Goal: Transaction & Acquisition: Purchase product/service

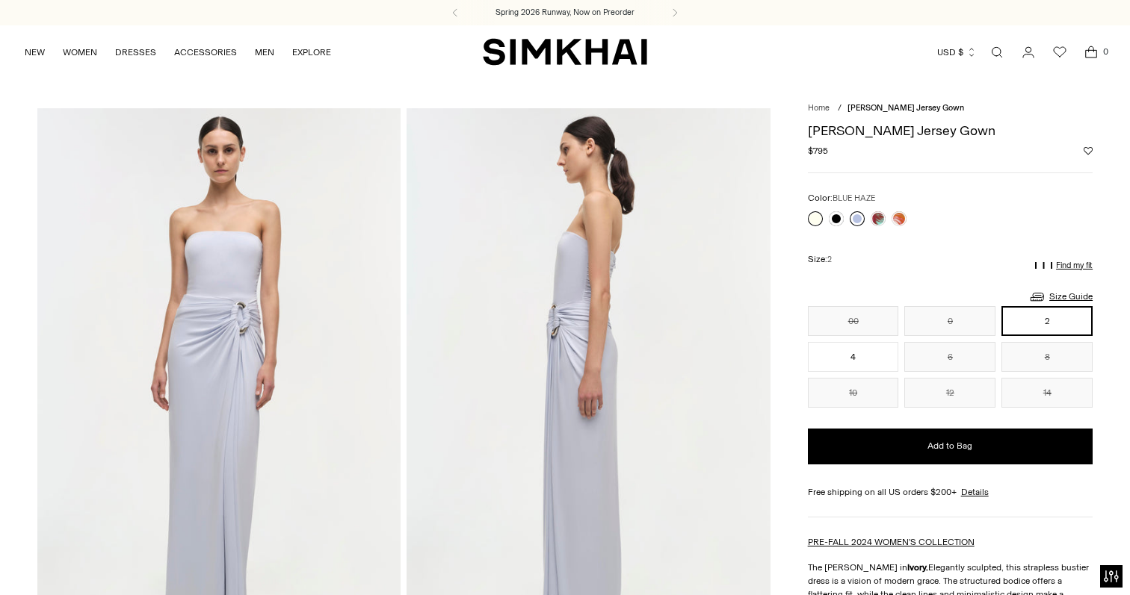
click at [856, 216] on link at bounding box center [856, 218] width 15 height 15
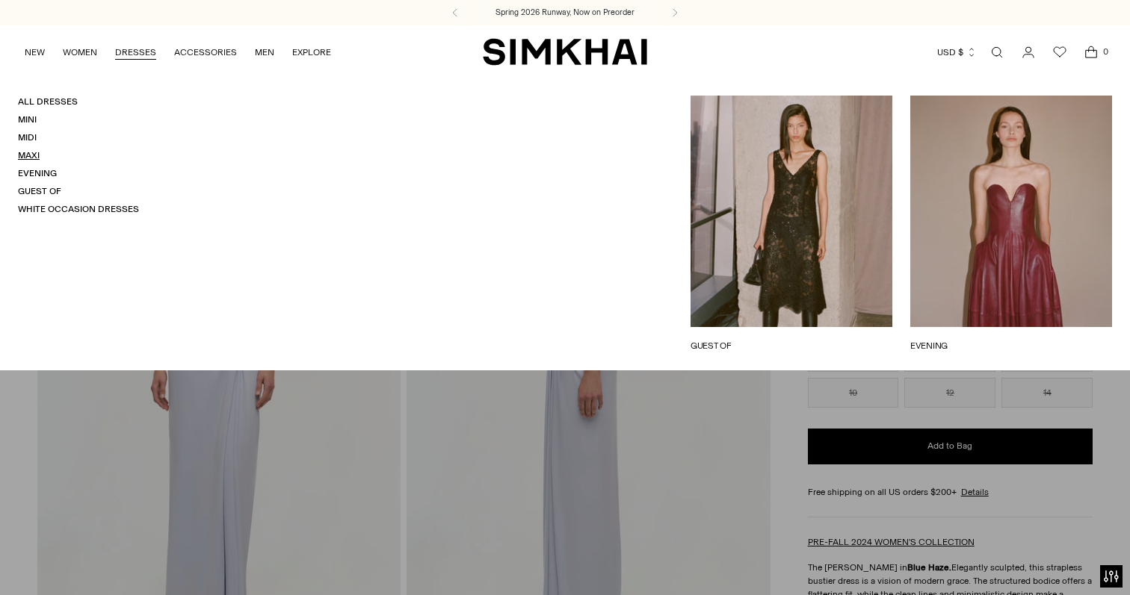
click at [29, 156] on link "Maxi" at bounding box center [29, 155] width 22 height 10
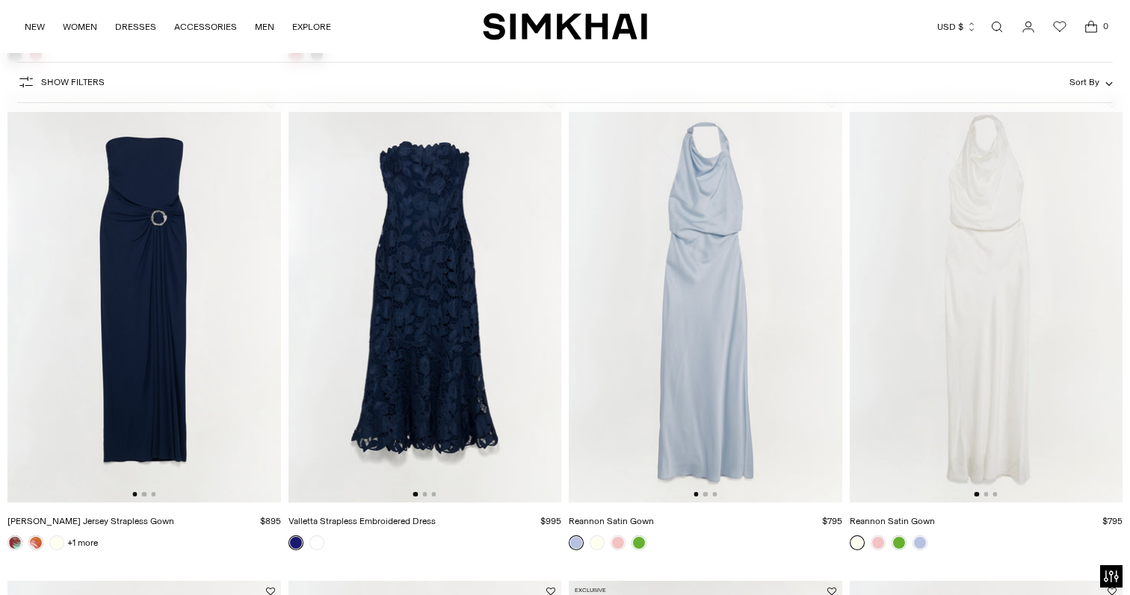
scroll to position [693, 0]
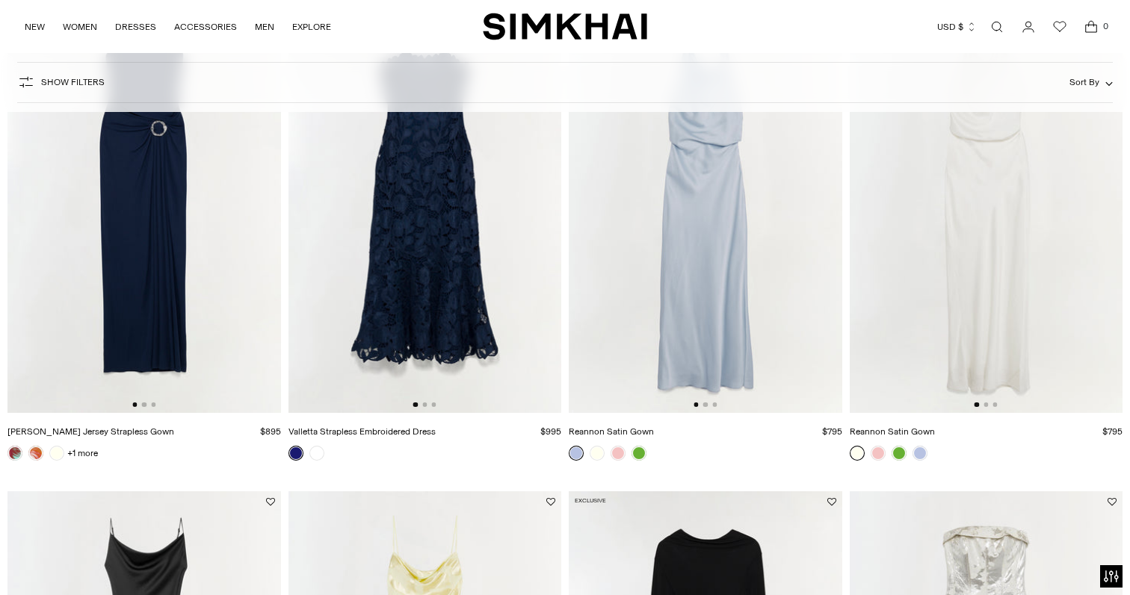
click at [164, 318] on img at bounding box center [143, 208] width 273 height 409
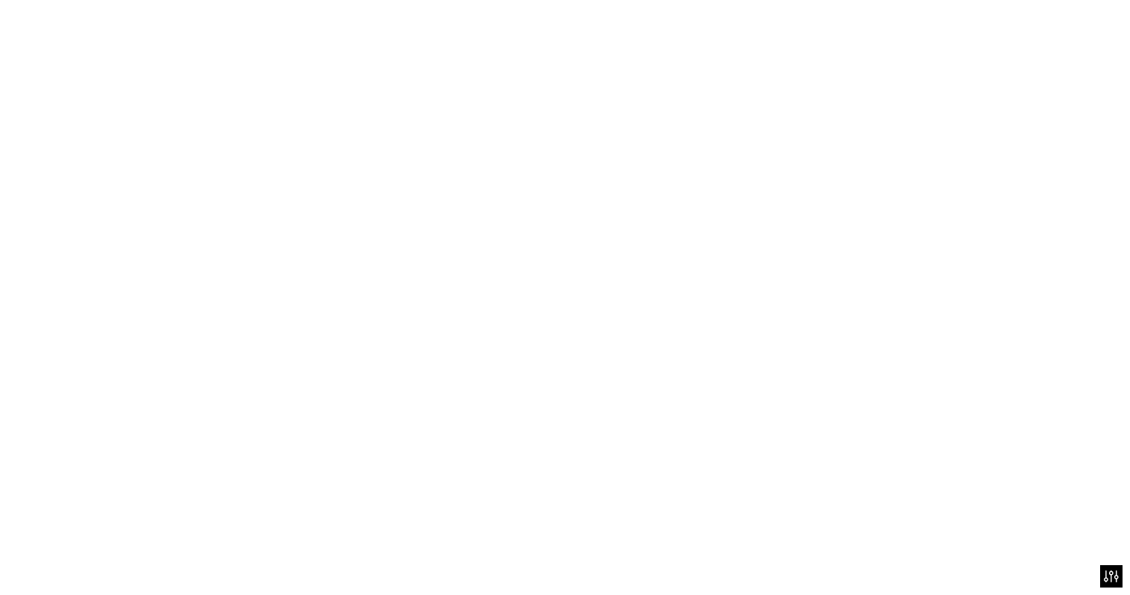
scroll to position [0, 0]
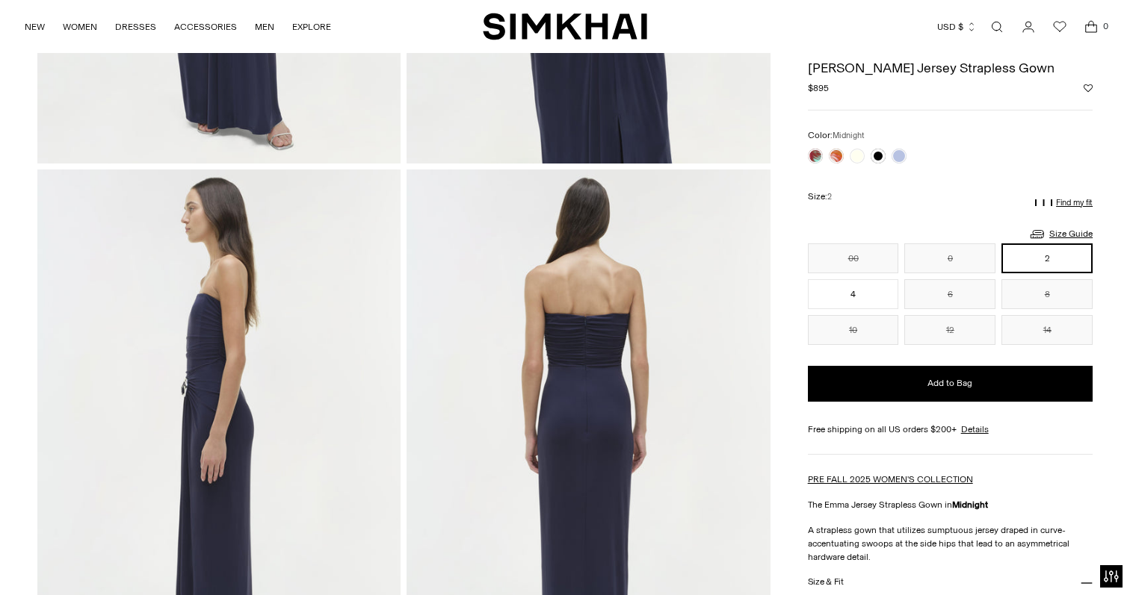
scroll to position [445, 0]
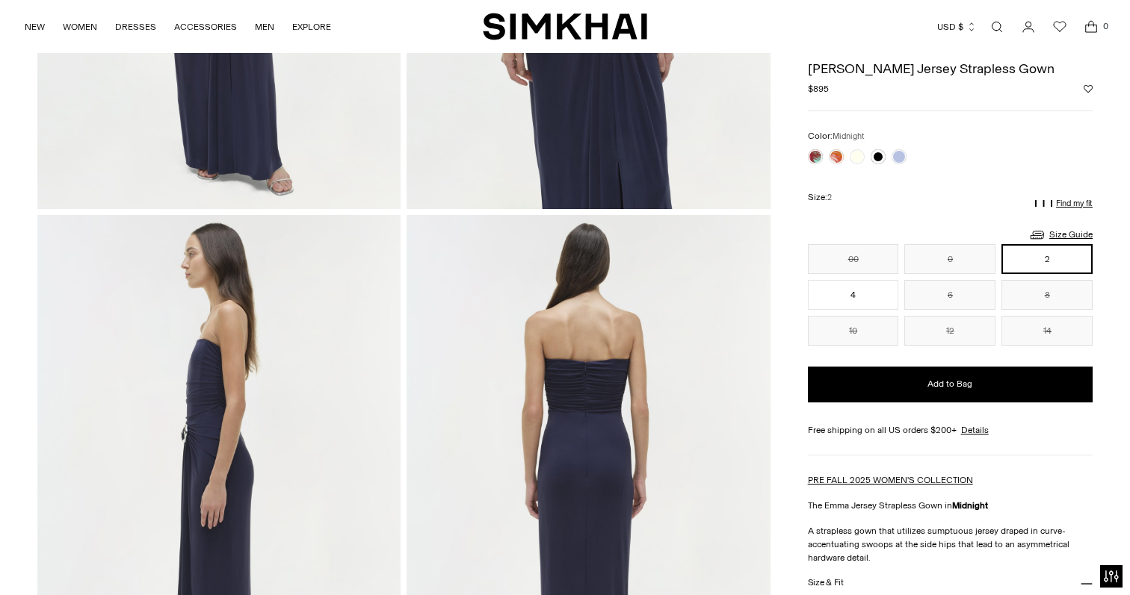
click at [823, 155] on div at bounding box center [857, 156] width 105 height 21
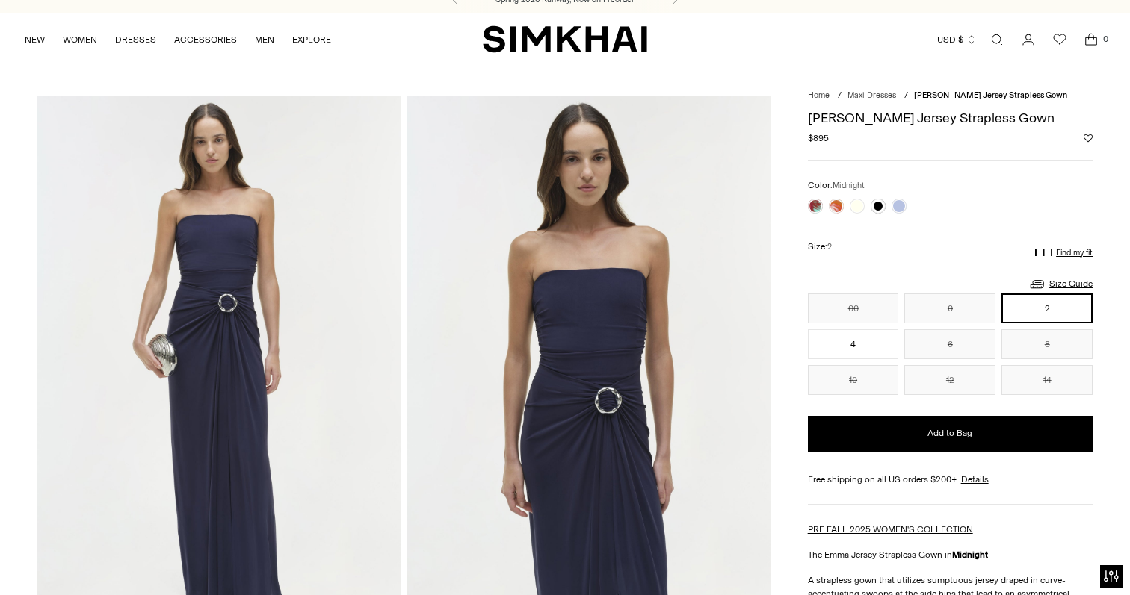
scroll to position [0, 0]
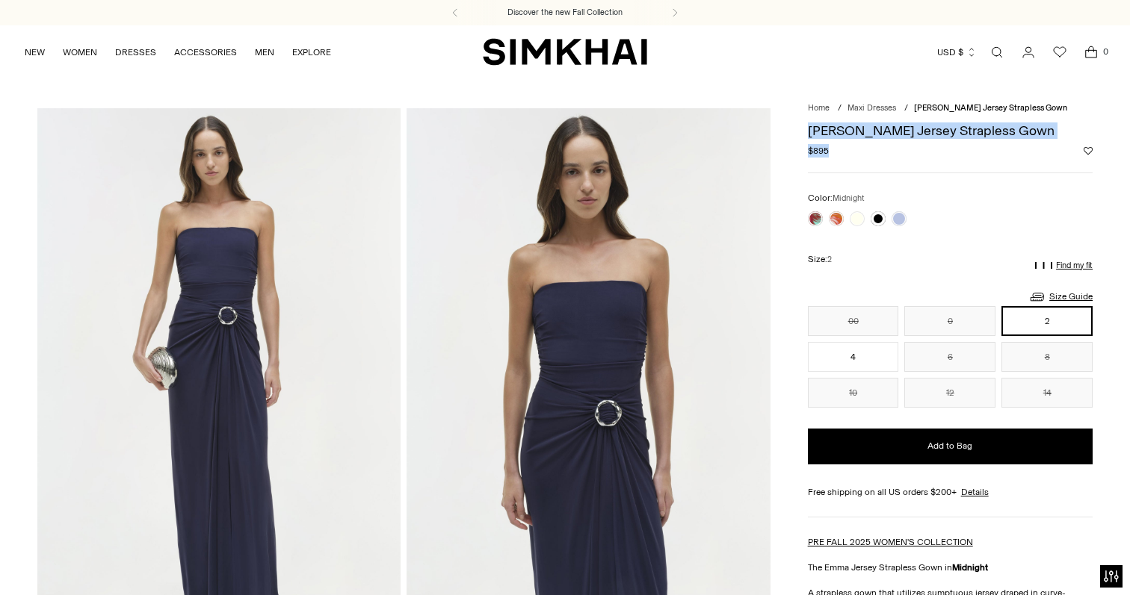
drag, startPoint x: 796, startPoint y: 126, endPoint x: 977, endPoint y: 167, distance: 186.1
copy div "[PERSON_NAME] Jersey Strapless Gown Regular price $895 Unit price / per"
